Goal: Task Accomplishment & Management: Manage account settings

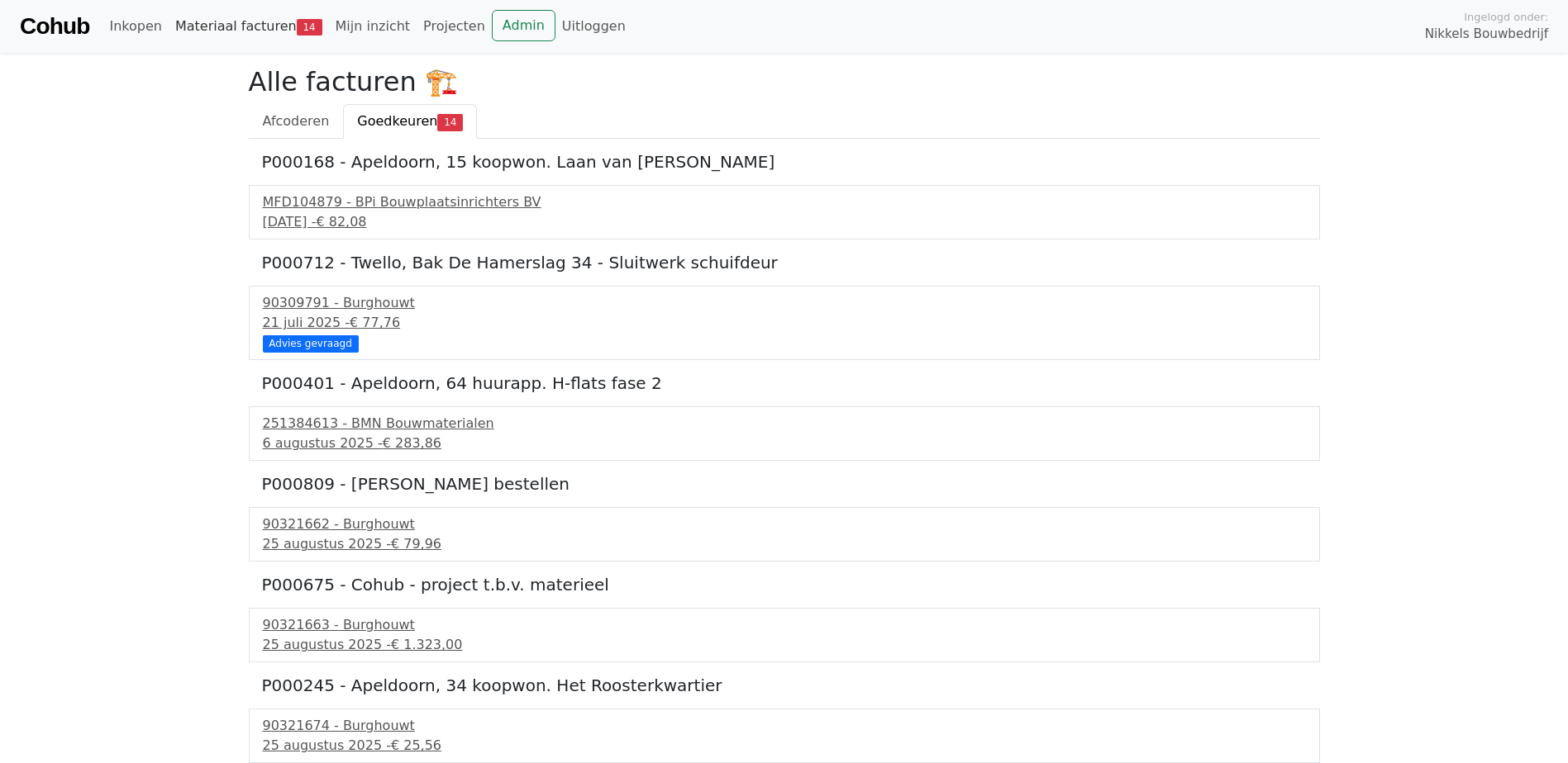
click at [207, 33] on link "Materiaal facturen 14" at bounding box center [248, 26] width 161 height 33
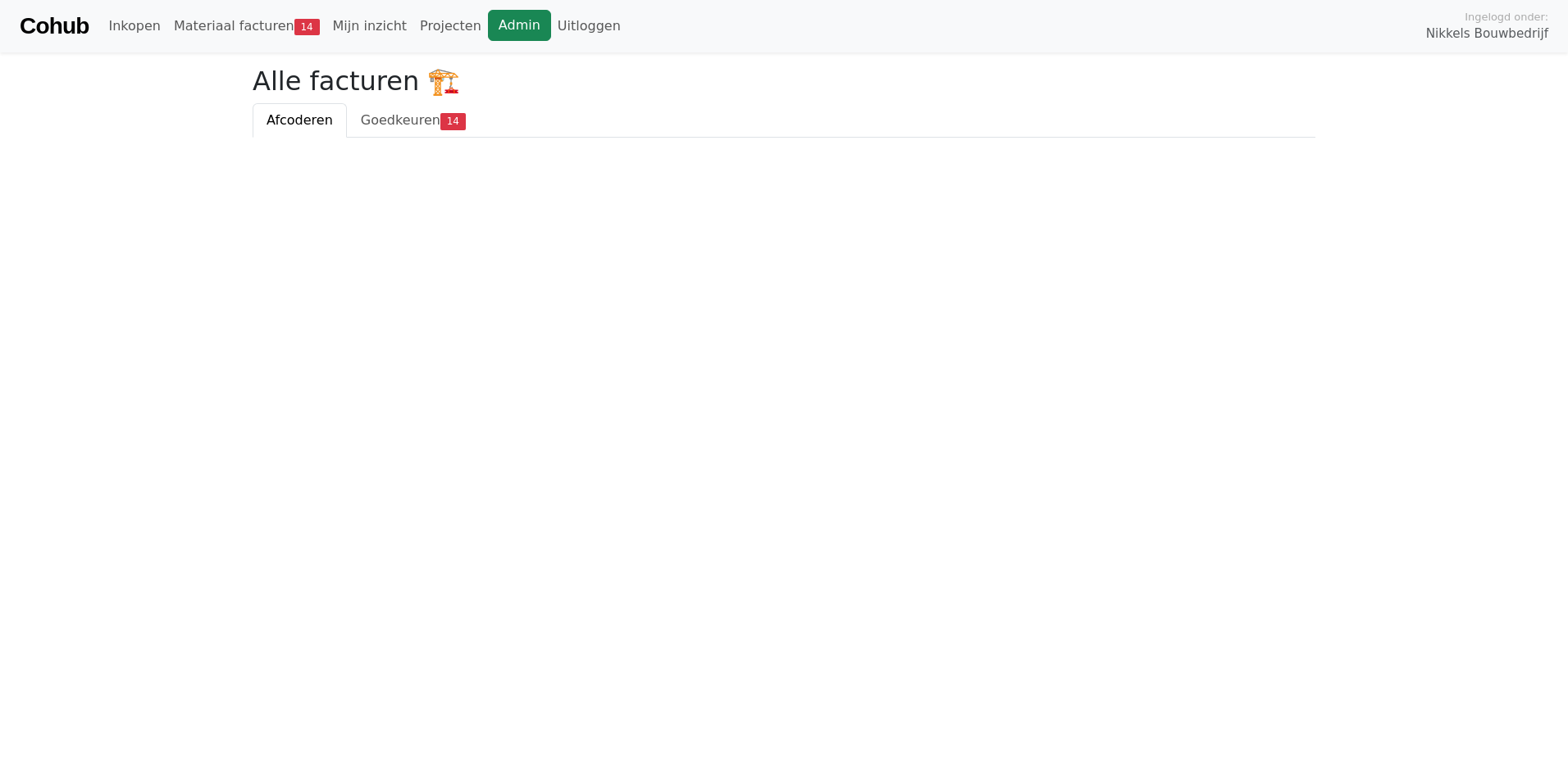
click at [488, 28] on link "Admin" at bounding box center [519, 25] width 63 height 31
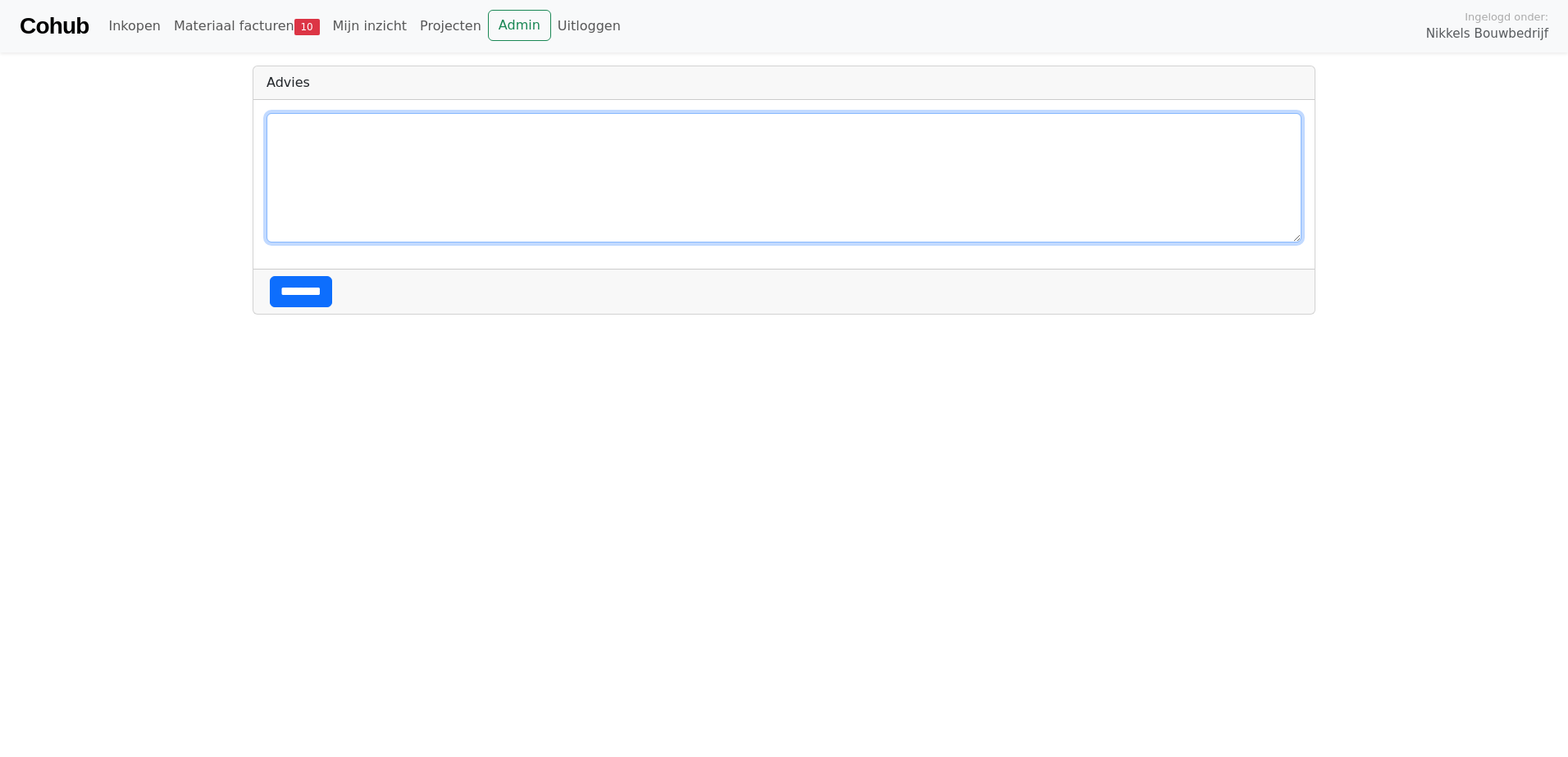
click at [397, 199] on textarea at bounding box center [783, 177] width 1035 height 129
type textarea "**********"
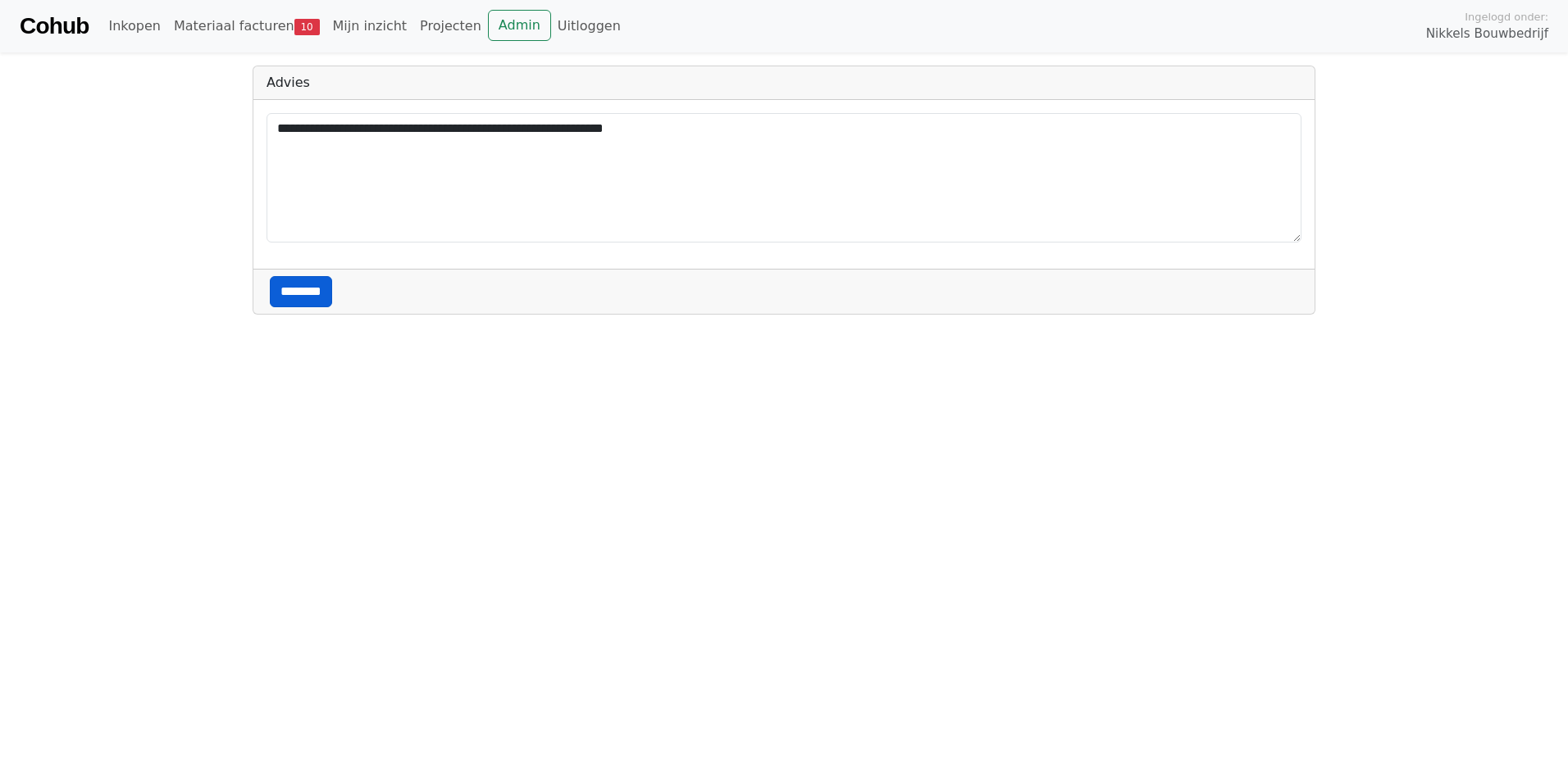
click at [313, 292] on input "********" at bounding box center [301, 292] width 62 height 31
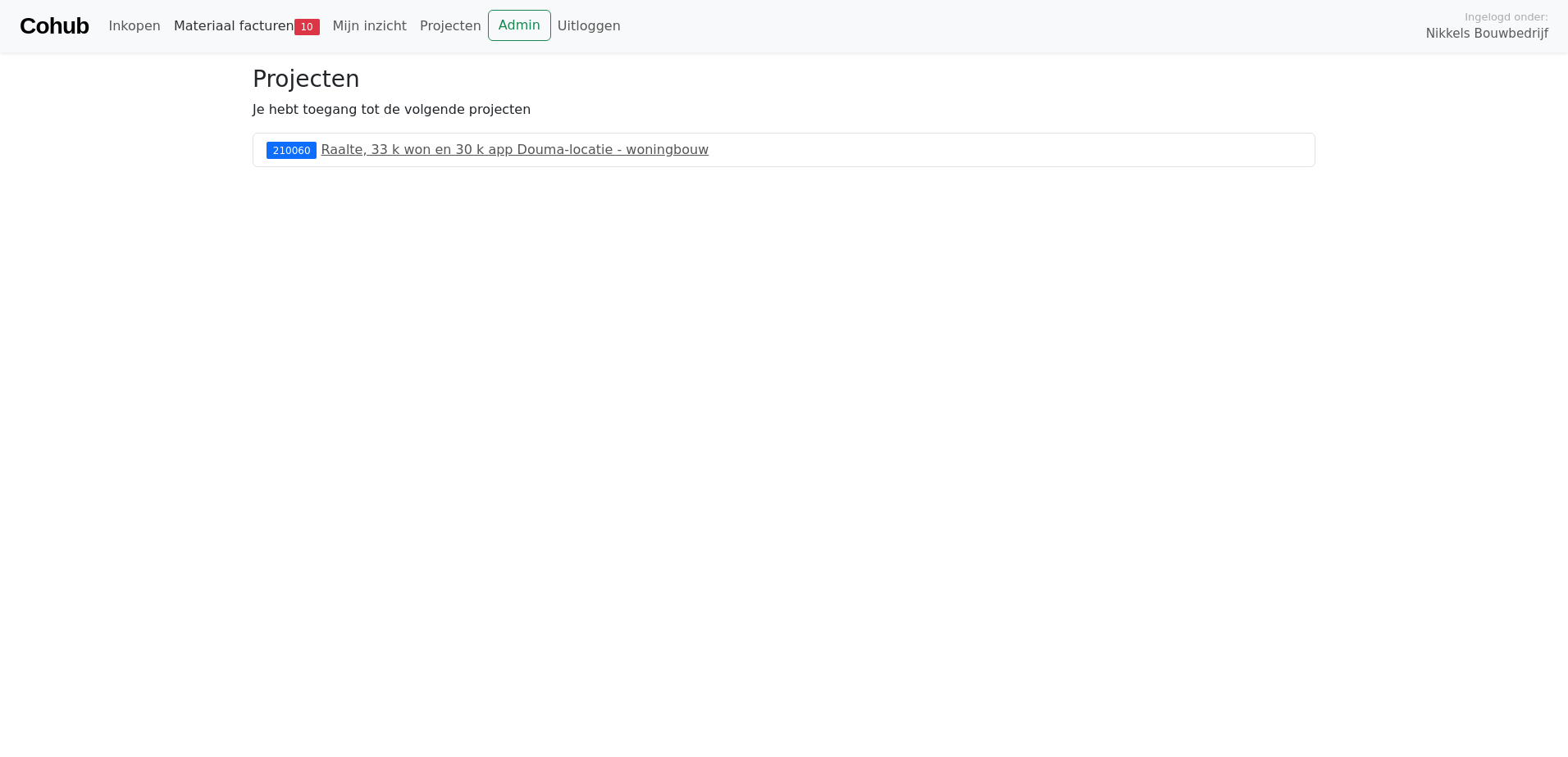
click at [206, 26] on link "Materiaal facturen 10" at bounding box center [246, 26] width 159 height 33
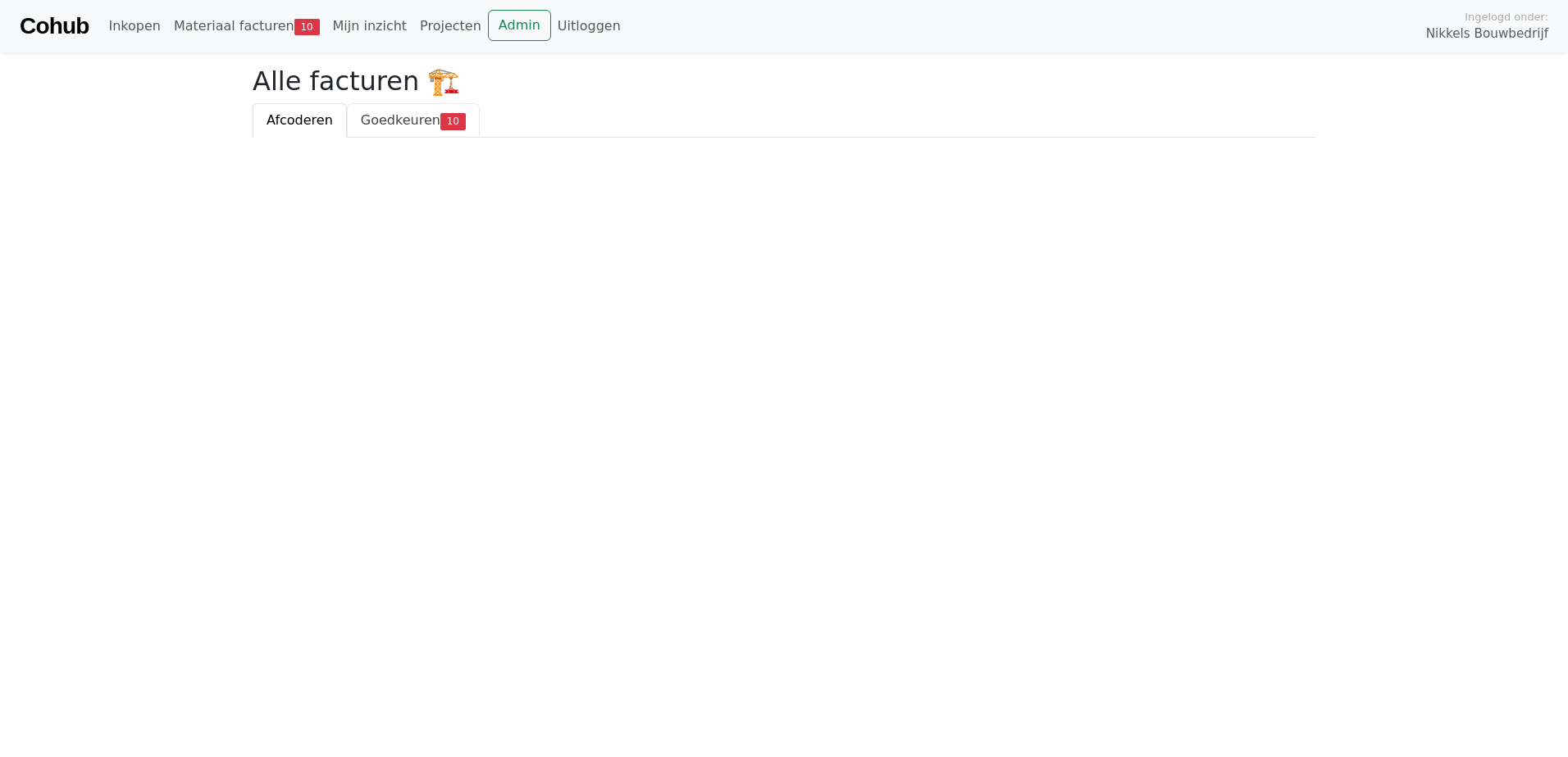
click at [426, 134] on link "Goedkeuren 10" at bounding box center [414, 121] width 133 height 34
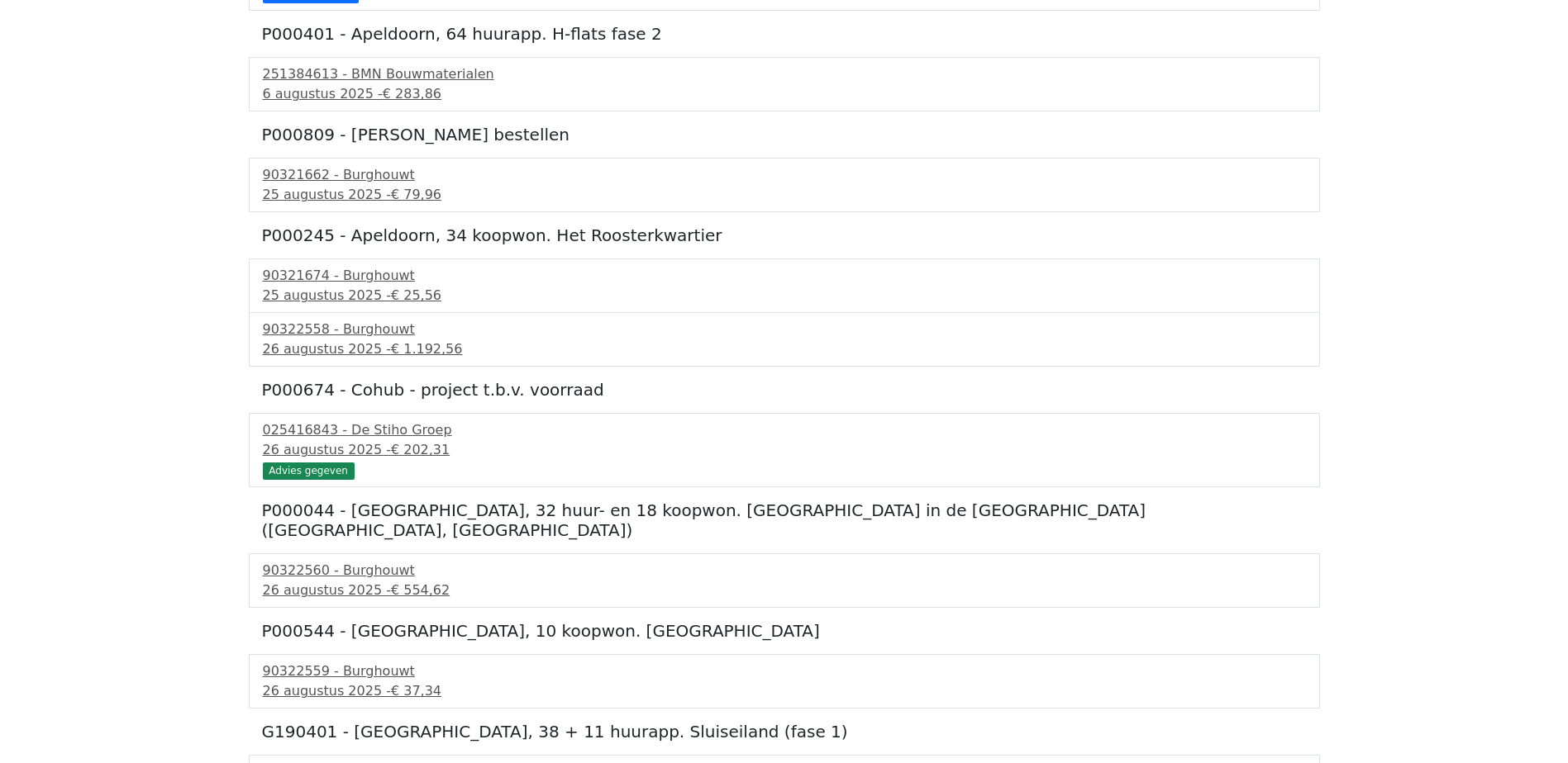
scroll to position [376, 0]
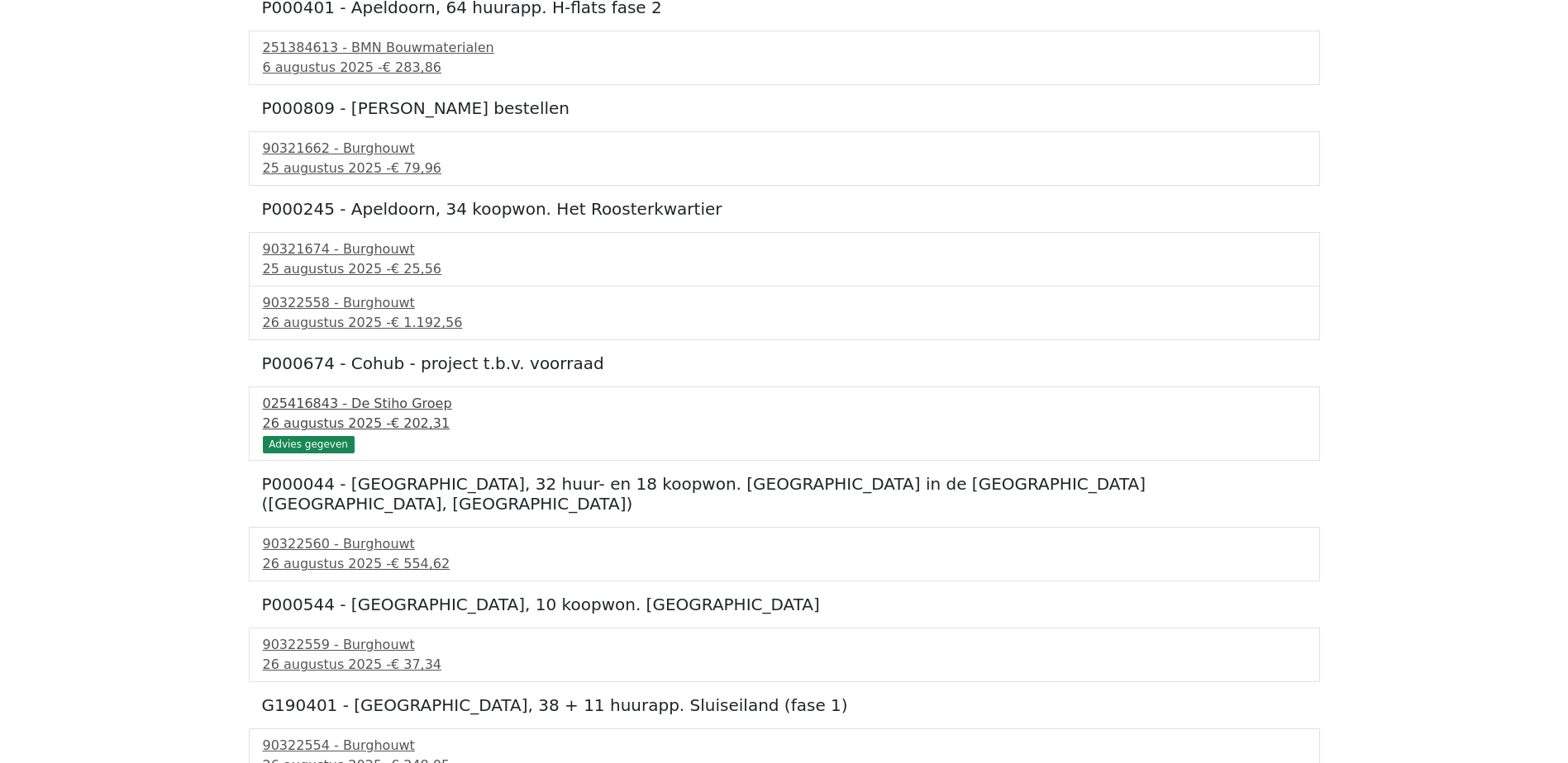
click at [313, 404] on div "025416843 - De Stiho Groep" at bounding box center [784, 404] width 1043 height 20
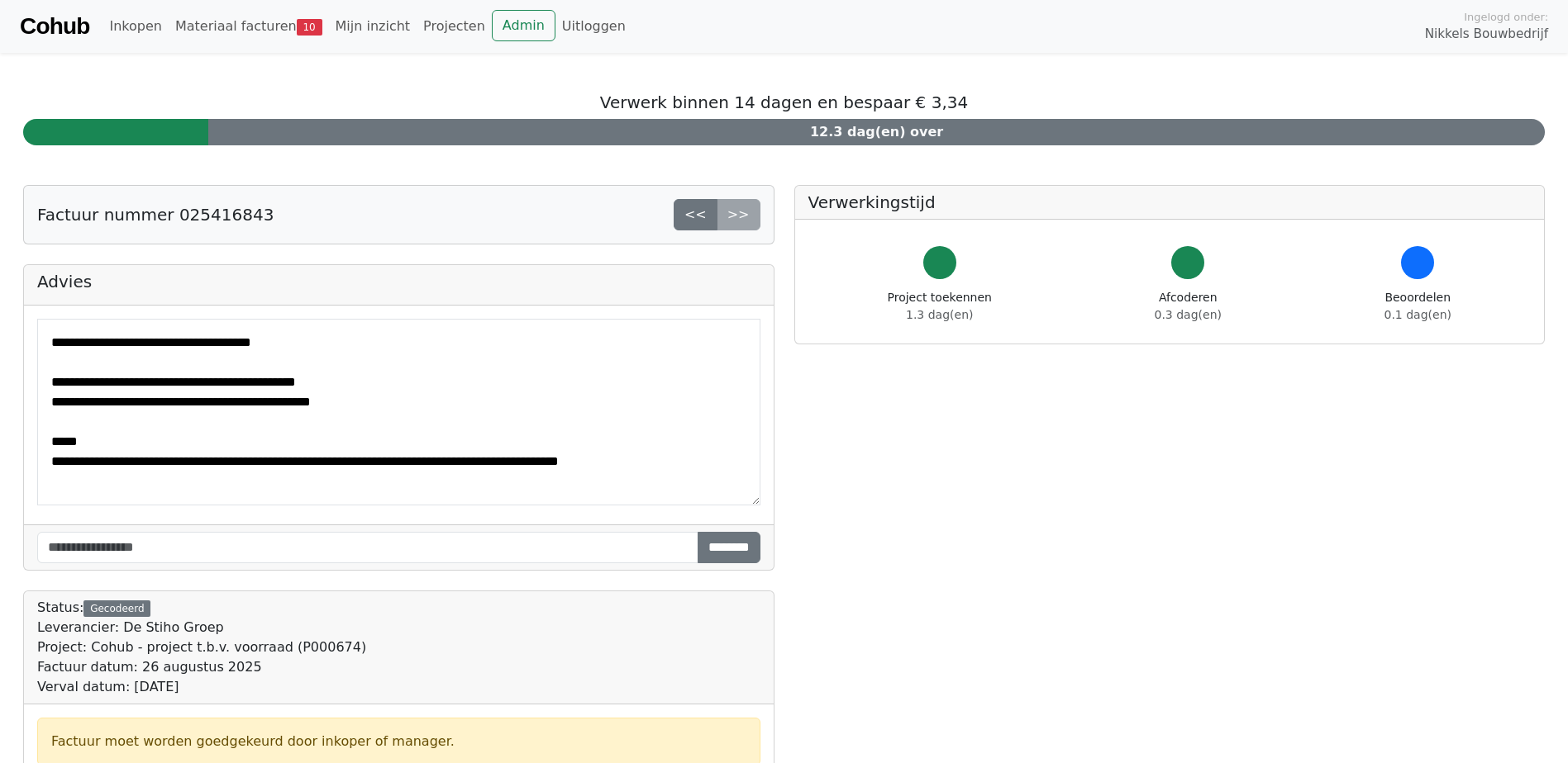
click at [76, 26] on link "Cohub" at bounding box center [55, 27] width 69 height 40
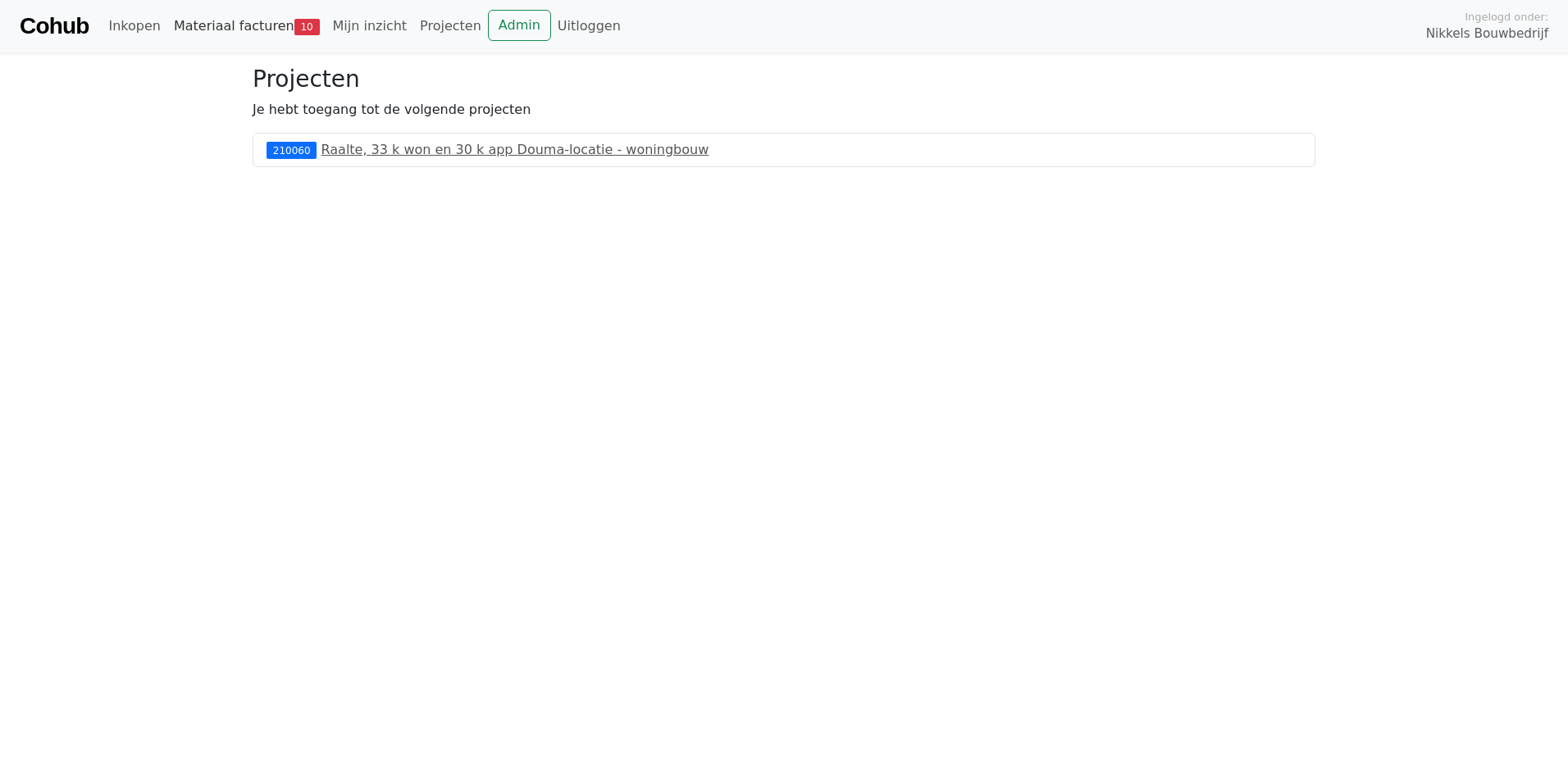
click at [271, 27] on link "Materiaal facturen 10" at bounding box center [246, 26] width 159 height 33
